Goal: Transaction & Acquisition: Book appointment/travel/reservation

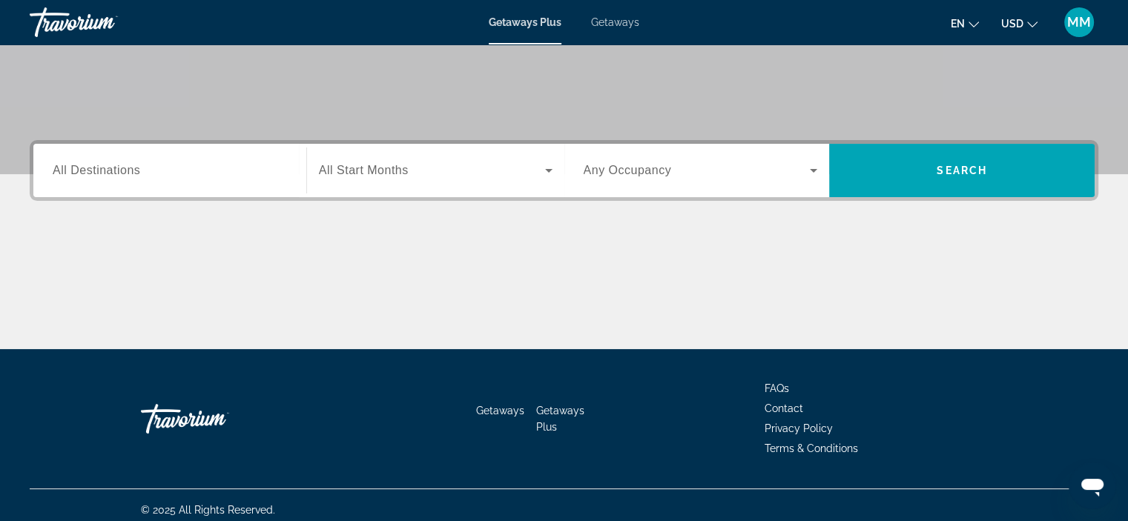
scroll to position [280, 0]
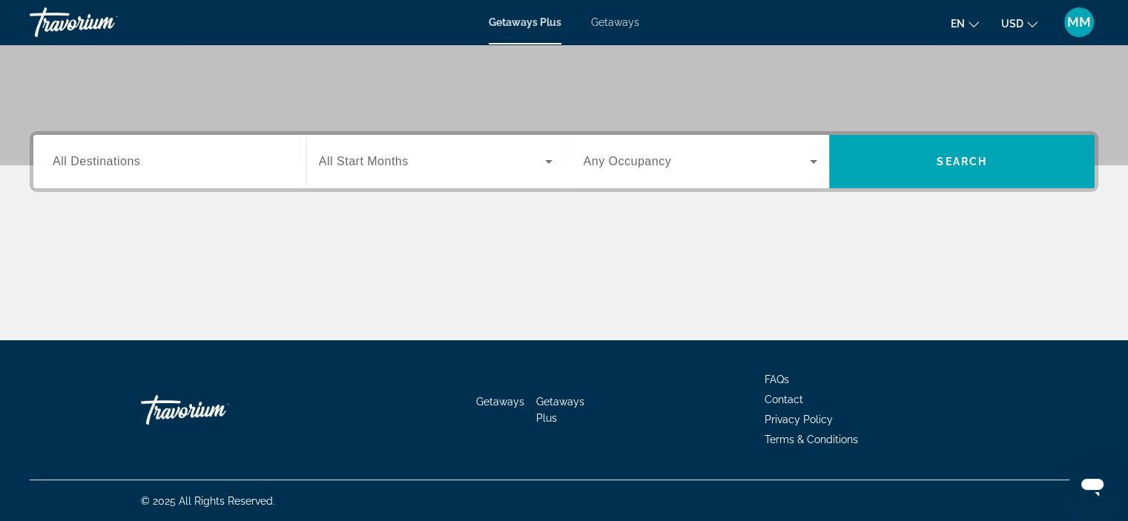
click at [114, 156] on span "All Destinations" at bounding box center [96, 161] width 87 height 13
click at [114, 156] on input "Destination All Destinations" at bounding box center [170, 162] width 234 height 18
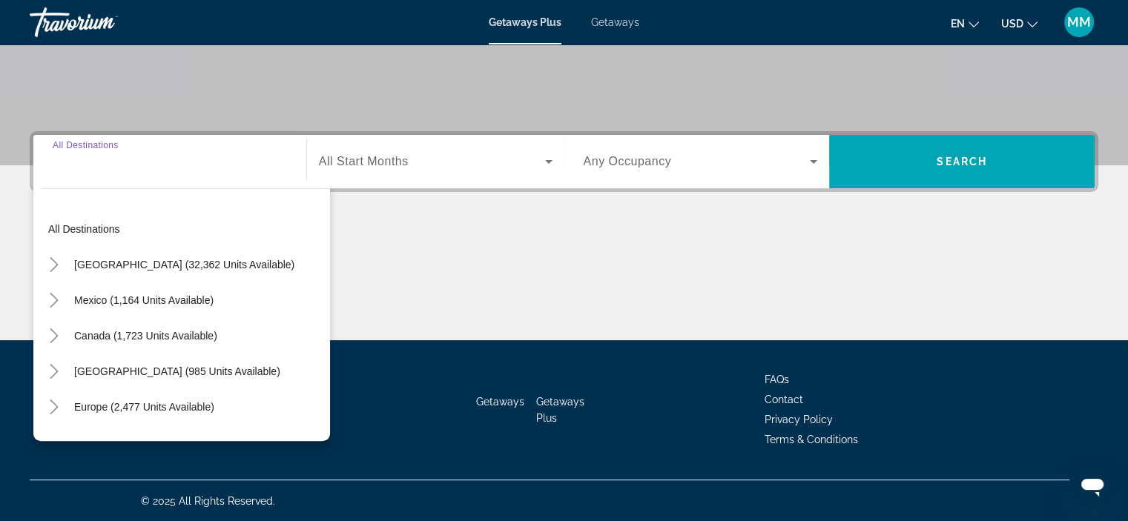
click at [82, 299] on span "Mexico (1,164 units available)" at bounding box center [143, 300] width 139 height 12
type input "**********"
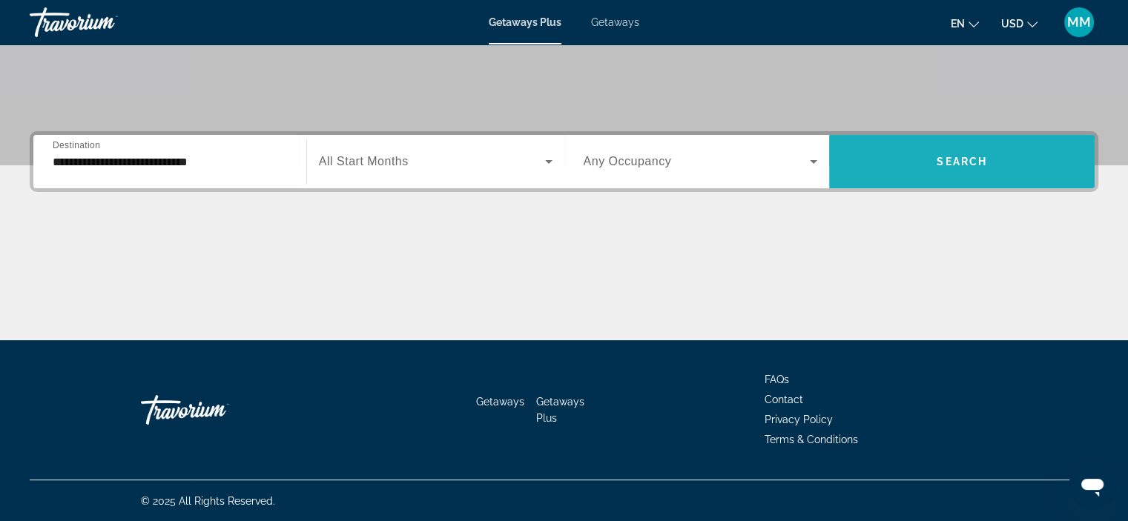
click at [962, 148] on span "Search widget" at bounding box center [961, 162] width 265 height 36
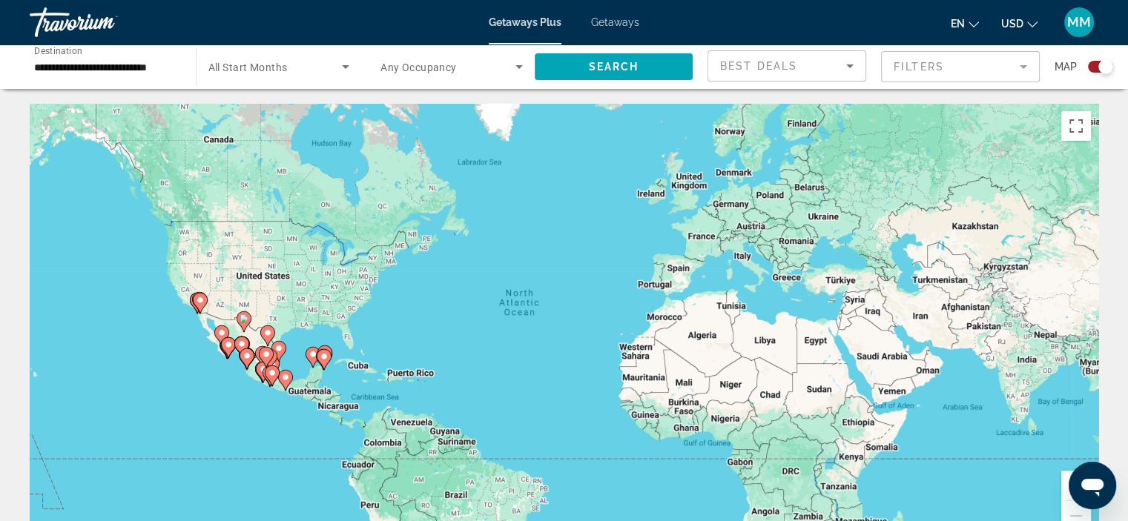
click at [1094, 65] on div "Search widget" at bounding box center [1100, 67] width 25 height 12
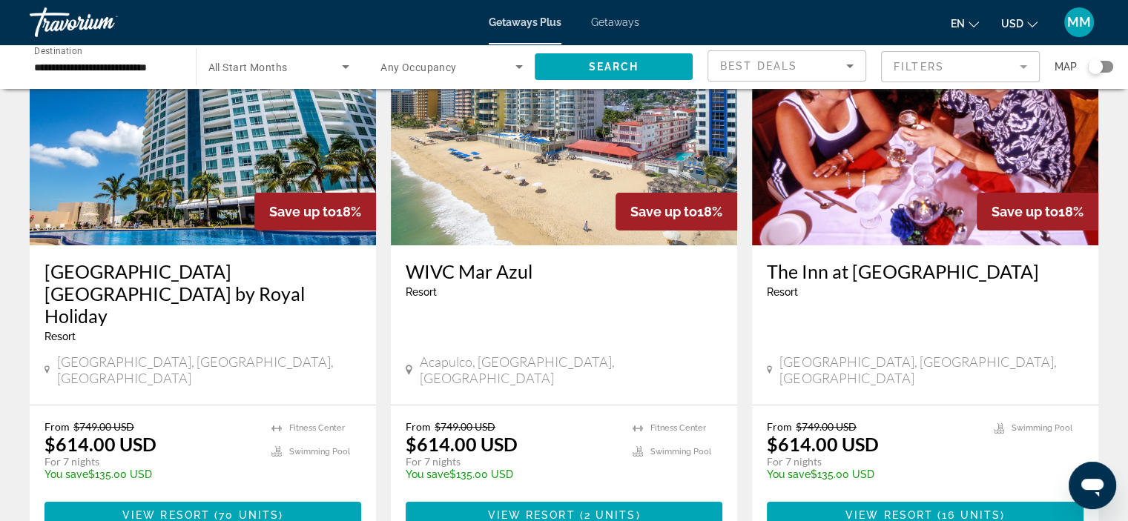
scroll to position [148, 0]
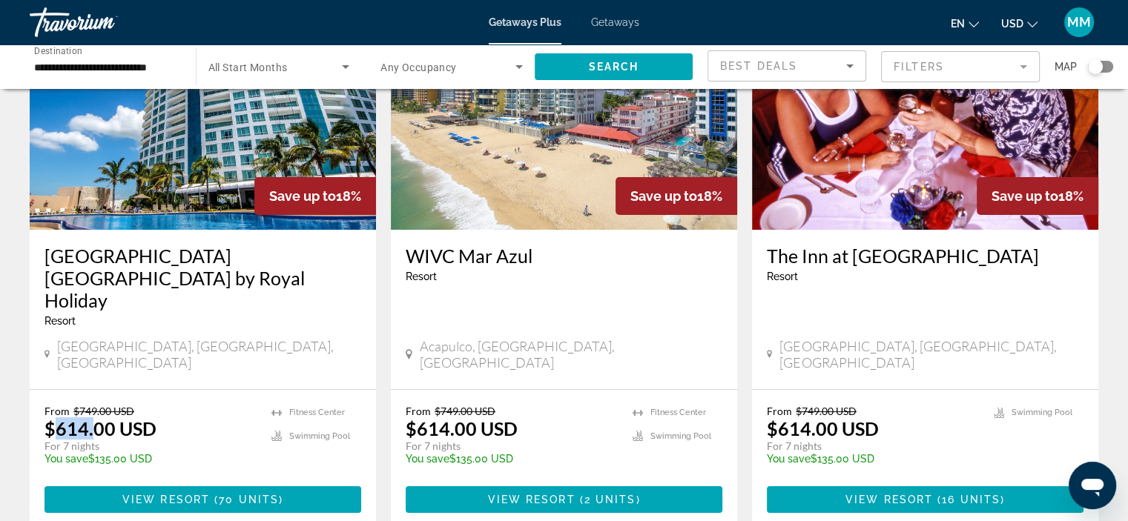
drag, startPoint x: 51, startPoint y: 394, endPoint x: 90, endPoint y: 394, distance: 39.3
click at [90, 417] on p "$614.00 USD" at bounding box center [100, 428] width 112 height 22
drag, startPoint x: 90, startPoint y: 426, endPoint x: 98, endPoint y: 421, distance: 9.7
click at [98, 421] on div "From $749.00 USD $614.00 USD For 7 nights You save $135.00 USD temp" at bounding box center [150, 440] width 212 height 70
click at [165, 453] on p "You save $135.00 USD" at bounding box center [150, 459] width 212 height 12
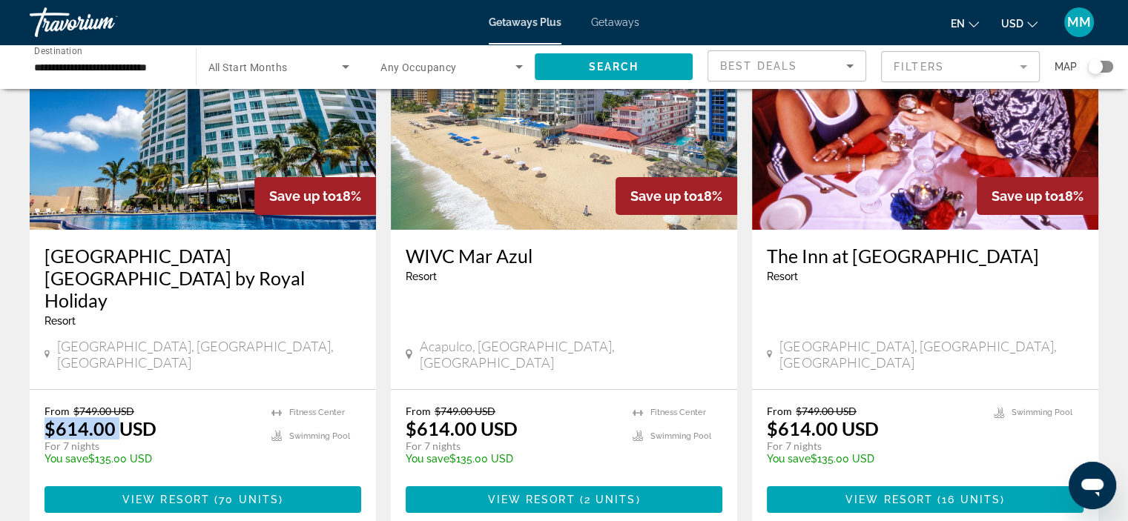
drag, startPoint x: 50, startPoint y: 394, endPoint x: 121, endPoint y: 393, distance: 71.2
click at [121, 417] on p "$614.00 USD" at bounding box center [100, 428] width 112 height 22
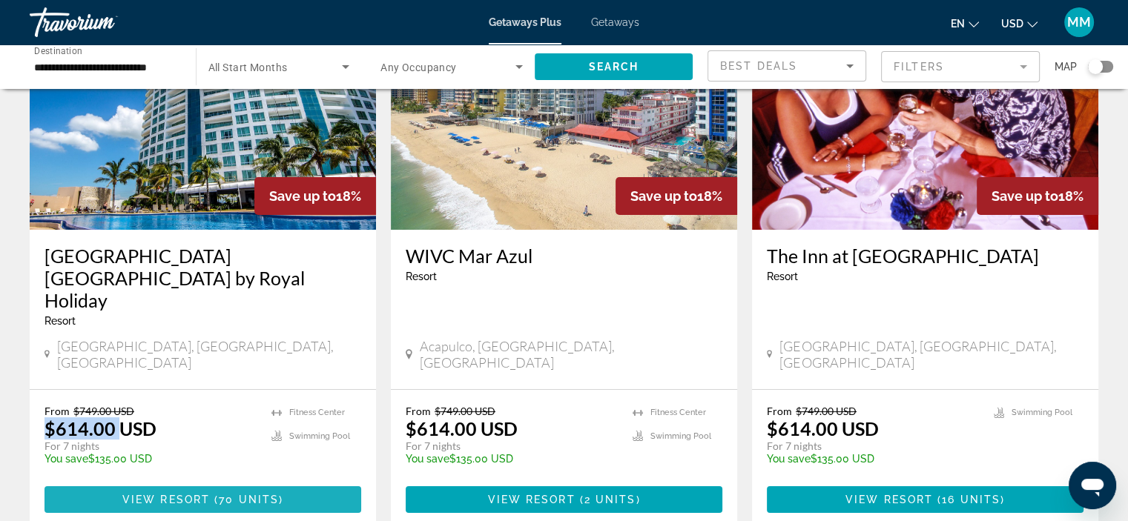
click at [195, 494] on span "View Resort" at bounding box center [165, 500] width 87 height 12
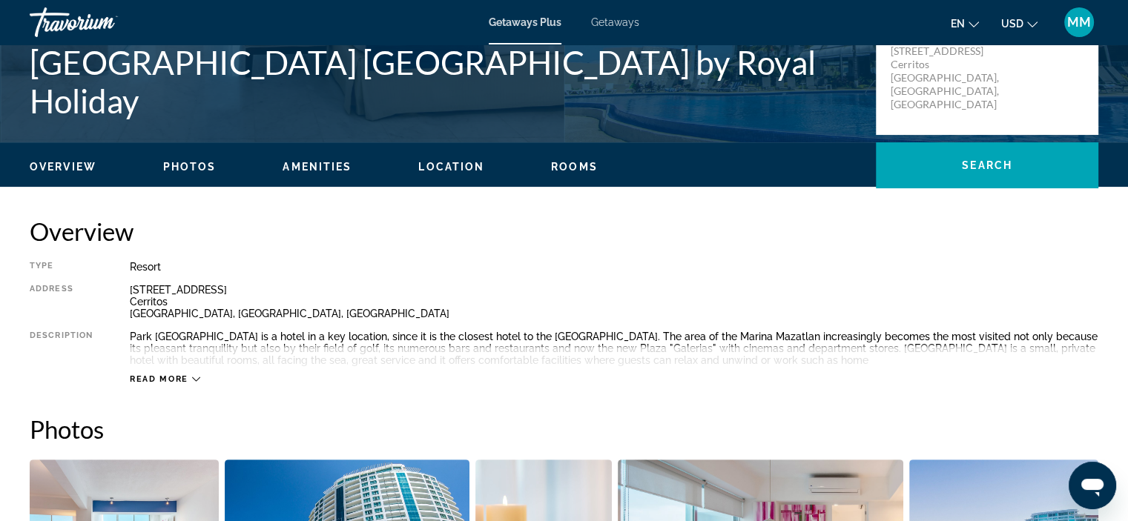
scroll to position [371, 0]
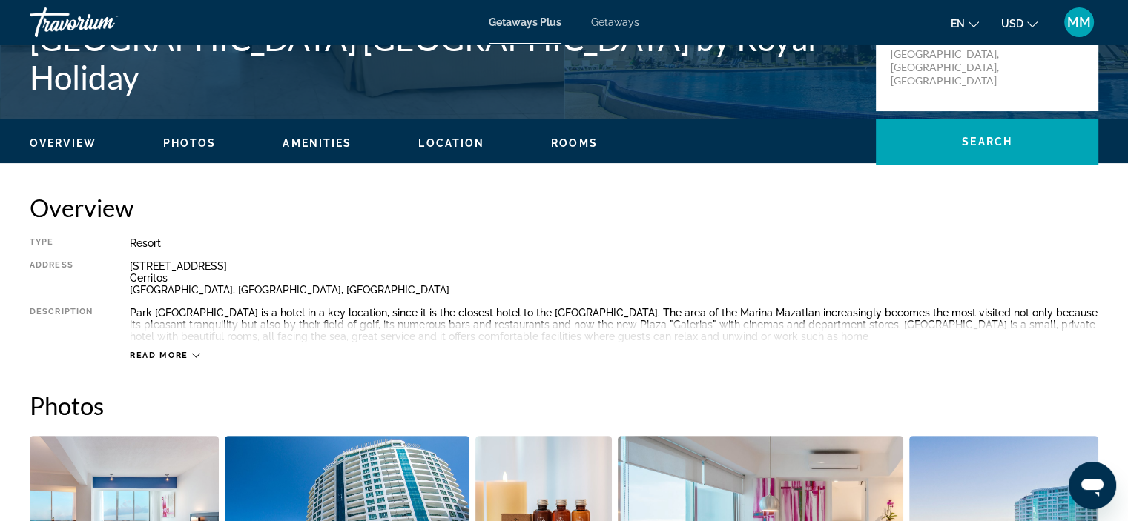
click at [305, 144] on span "Amenities" at bounding box center [316, 143] width 69 height 12
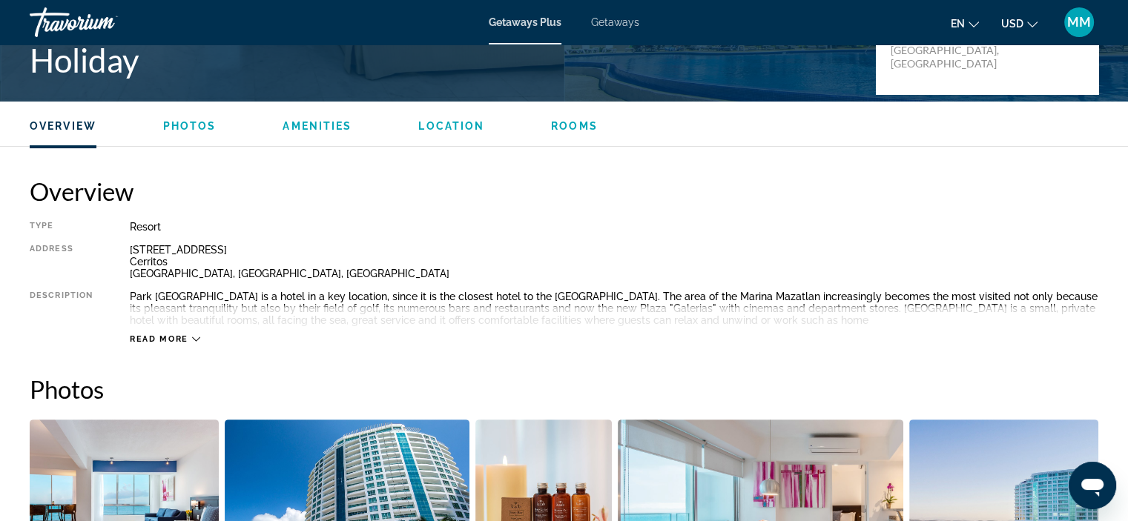
scroll to position [445, 0]
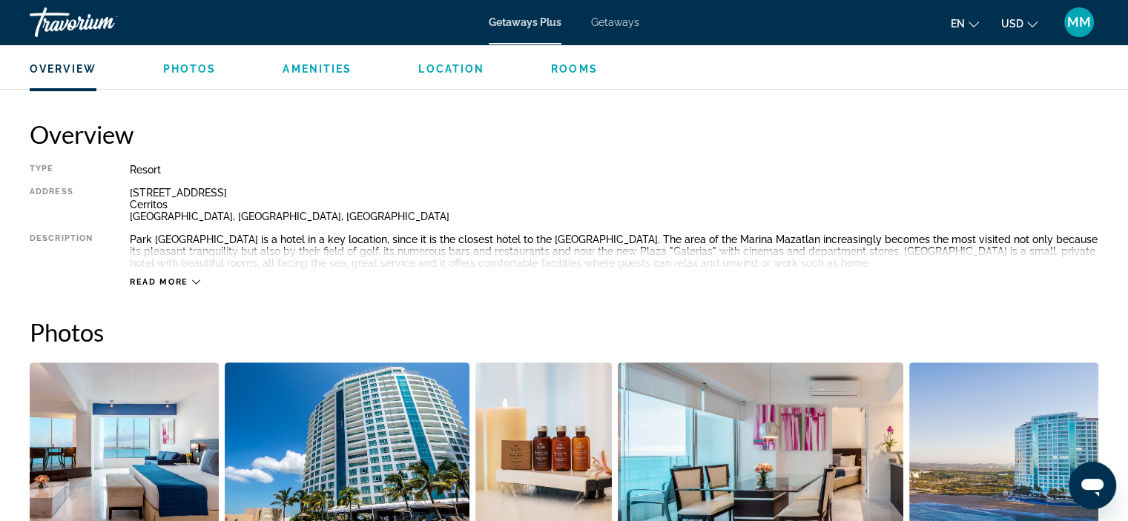
click at [185, 278] on span "Read more" at bounding box center [159, 282] width 59 height 10
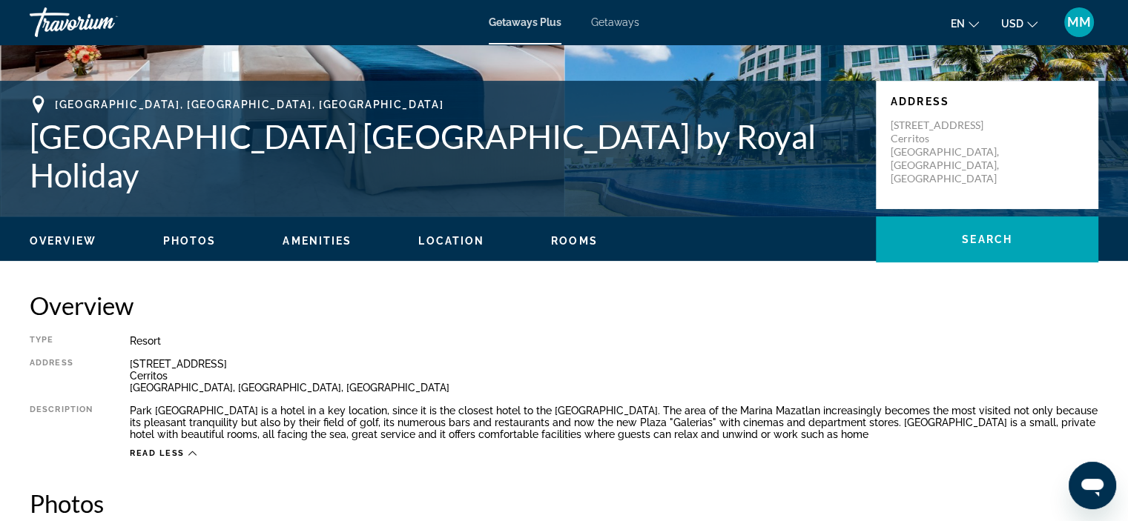
scroll to position [222, 0]
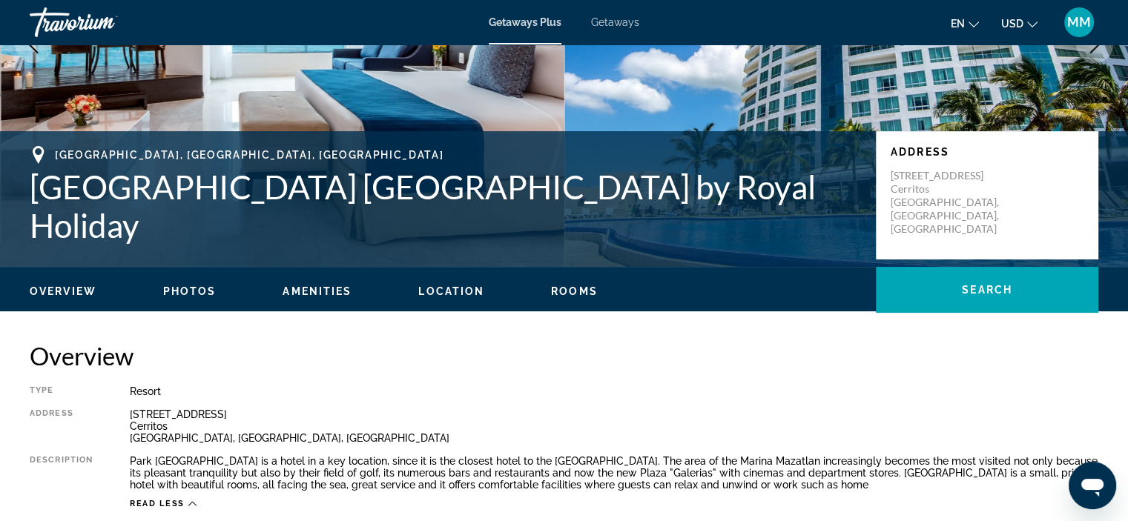
click at [207, 294] on span "Photos" at bounding box center [189, 291] width 53 height 12
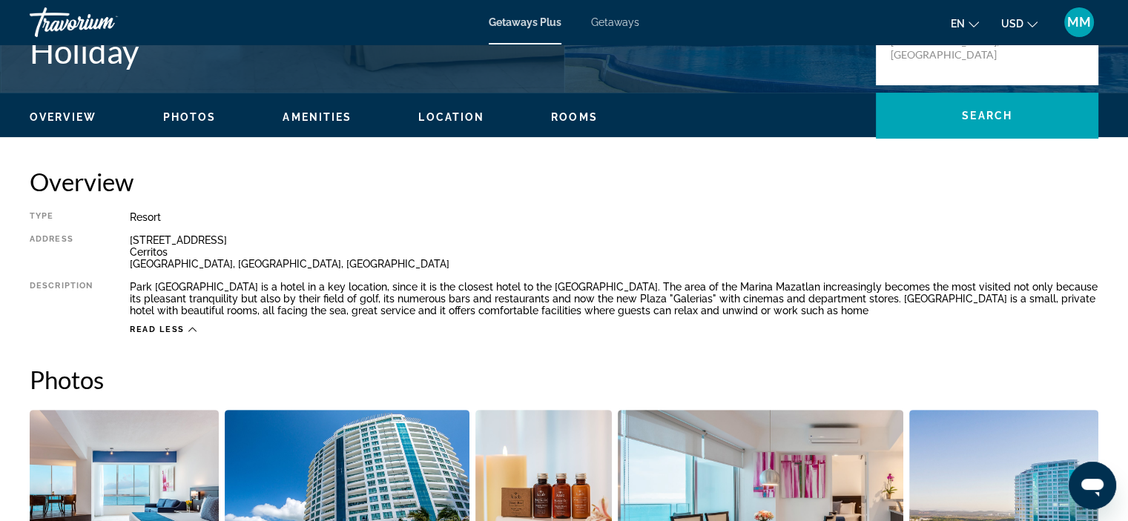
scroll to position [302, 0]
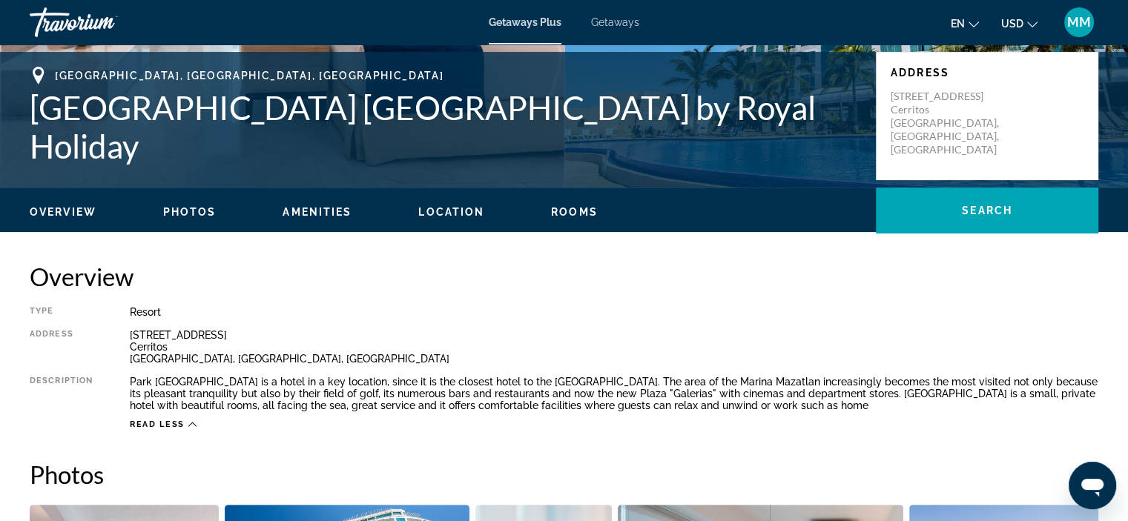
click at [575, 216] on span "Rooms" at bounding box center [574, 212] width 47 height 12
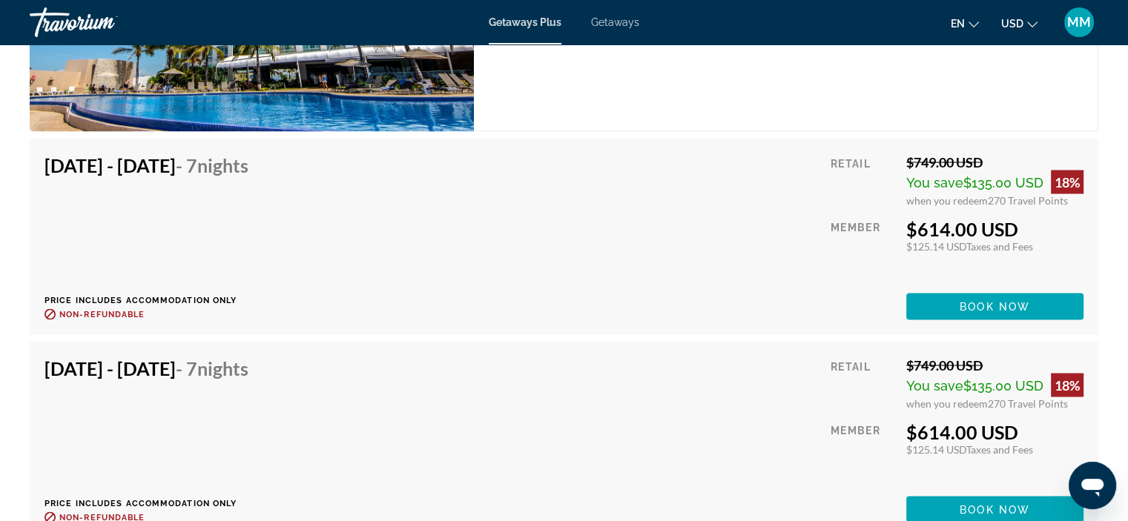
scroll to position [2746, 0]
drag, startPoint x: 915, startPoint y: 231, endPoint x: 1052, endPoint y: 236, distance: 137.3
click at [1052, 236] on div "$614.00 USD" at bounding box center [994, 228] width 177 height 22
click at [996, 303] on span "Book now" at bounding box center [994, 306] width 70 height 12
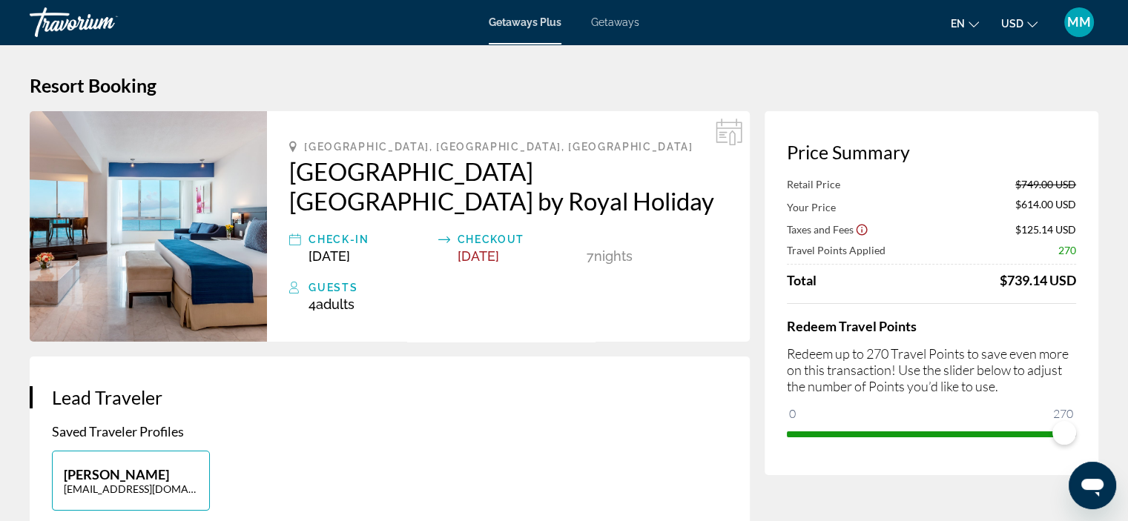
drag, startPoint x: 324, startPoint y: 257, endPoint x: 381, endPoint y: 257, distance: 57.1
click at [381, 257] on div "[DATE]" at bounding box center [369, 256] width 122 height 16
click at [466, 281] on div "Guests" at bounding box center [517, 288] width 419 height 18
drag, startPoint x: 331, startPoint y: 256, endPoint x: 409, endPoint y: 260, distance: 78.0
click at [409, 260] on div "[DATE]" at bounding box center [369, 256] width 122 height 16
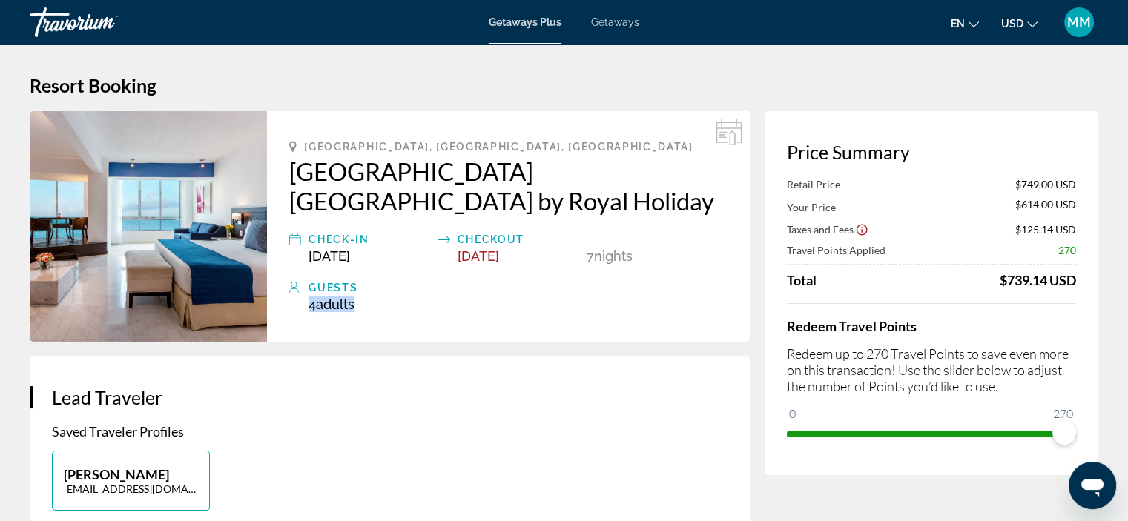
drag, startPoint x: 386, startPoint y: 300, endPoint x: 279, endPoint y: 299, distance: 107.5
click at [279, 299] on div "[GEOGRAPHIC_DATA], [GEOGRAPHIC_DATA], [GEOGRAPHIC_DATA] [GEOGRAPHIC_DATA] [GEOG…" at bounding box center [508, 226] width 483 height 231
drag, startPoint x: 988, startPoint y: 273, endPoint x: 1084, endPoint y: 277, distance: 96.5
click at [1084, 277] on div "Price Summary Retail Price $749.00 USD Your Price $614.00 USD Taxes and Fees $1…" at bounding box center [931, 293] width 334 height 364
click at [991, 285] on div "Total $739.14 USD" at bounding box center [931, 280] width 289 height 16
